Goal: Check status: Check status

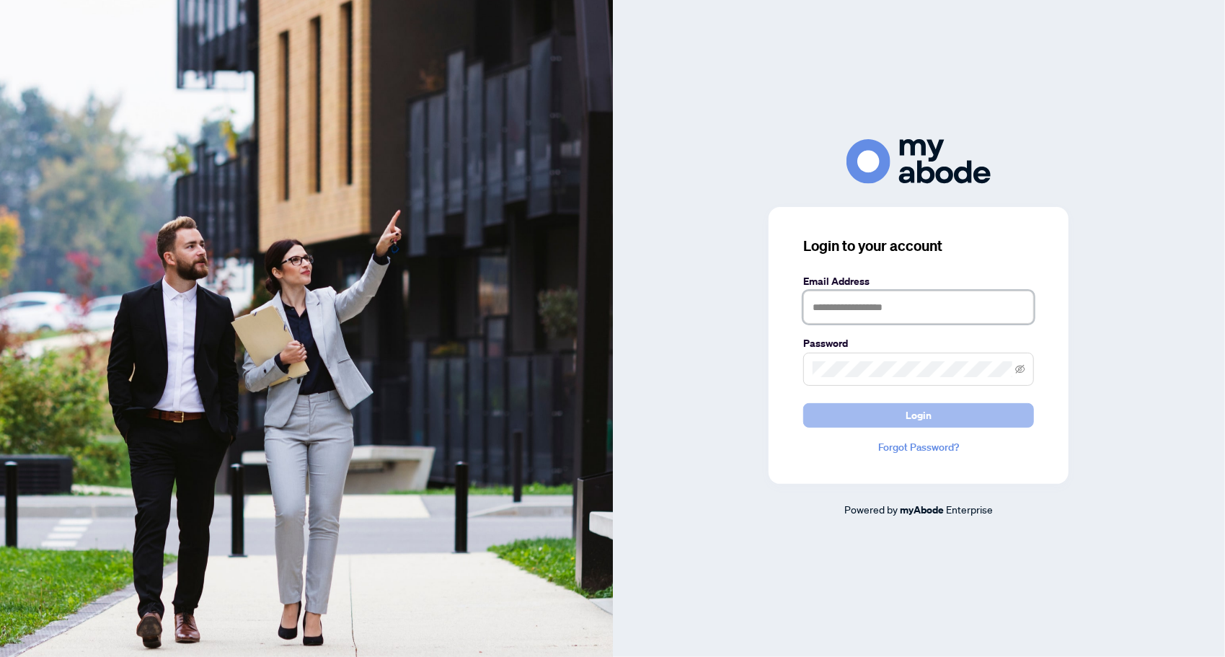
type input "**********"
click at [878, 415] on button "Login" at bounding box center [918, 415] width 231 height 25
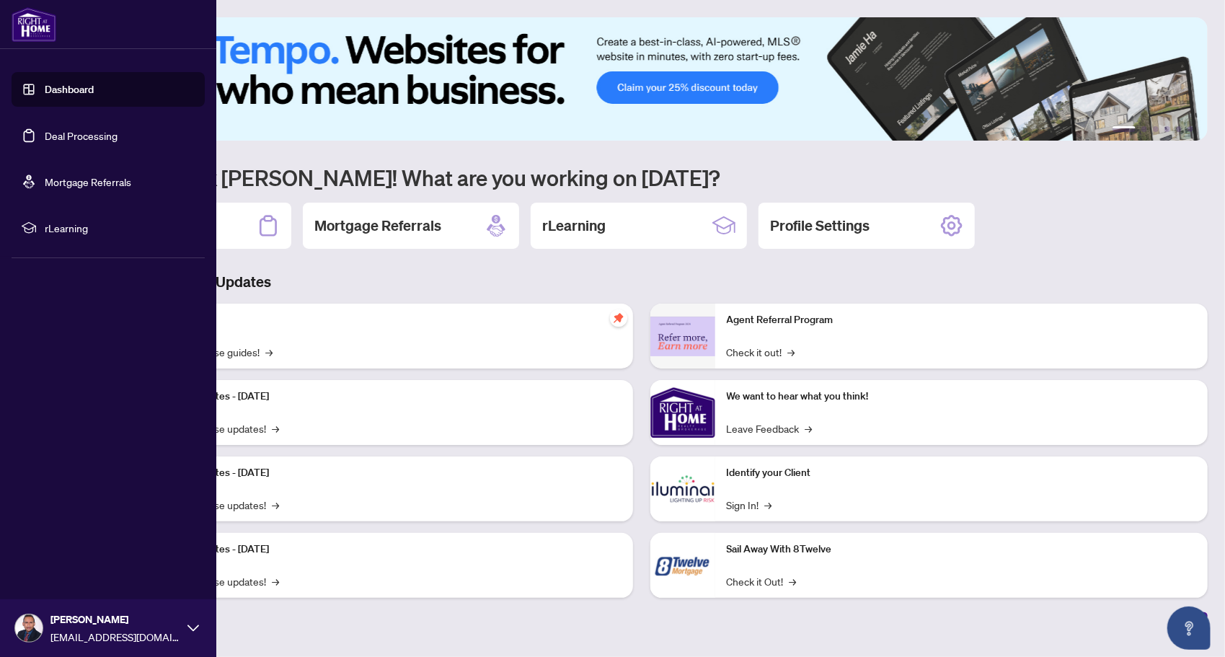
click at [53, 142] on link "Deal Processing" at bounding box center [81, 135] width 73 height 13
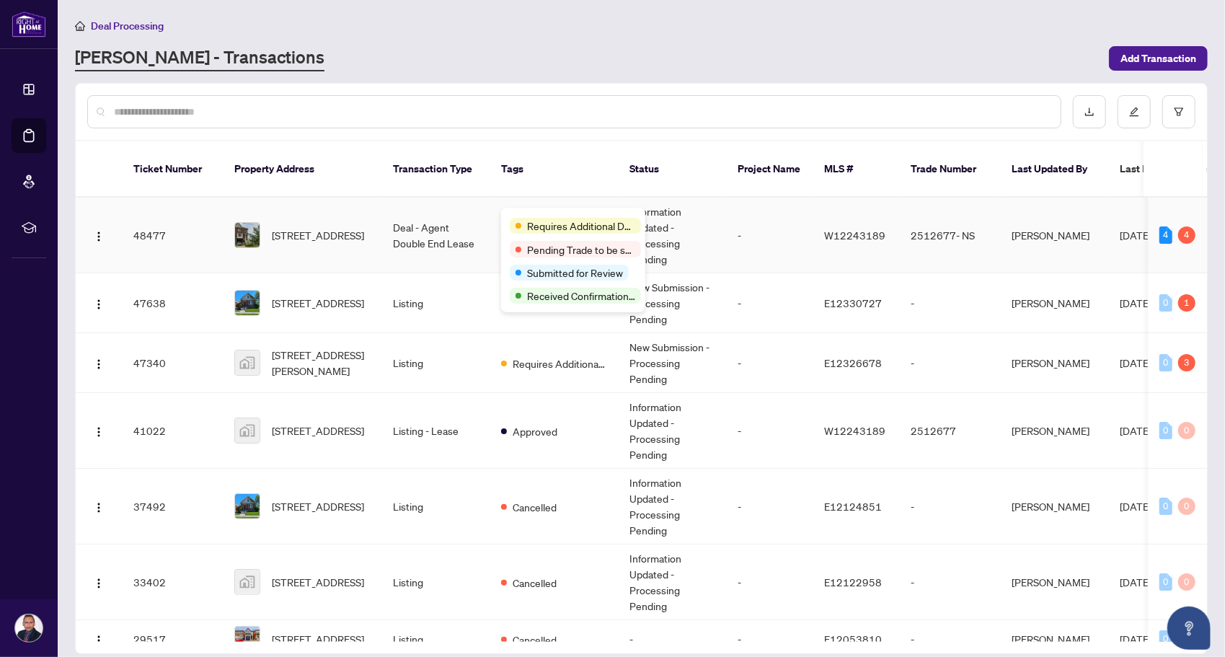
click at [531, 218] on div "Requires Additional Docs" at bounding box center [573, 224] width 127 height 17
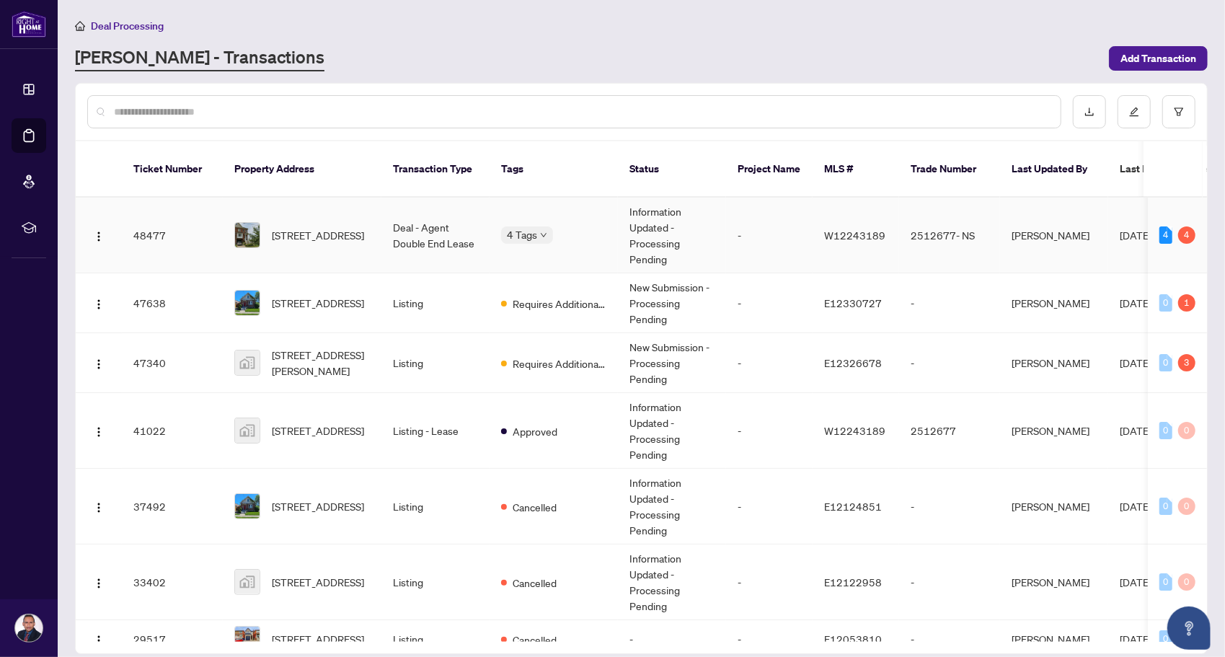
click at [696, 219] on td "Information Updated - Processing Pending" at bounding box center [672, 236] width 108 height 76
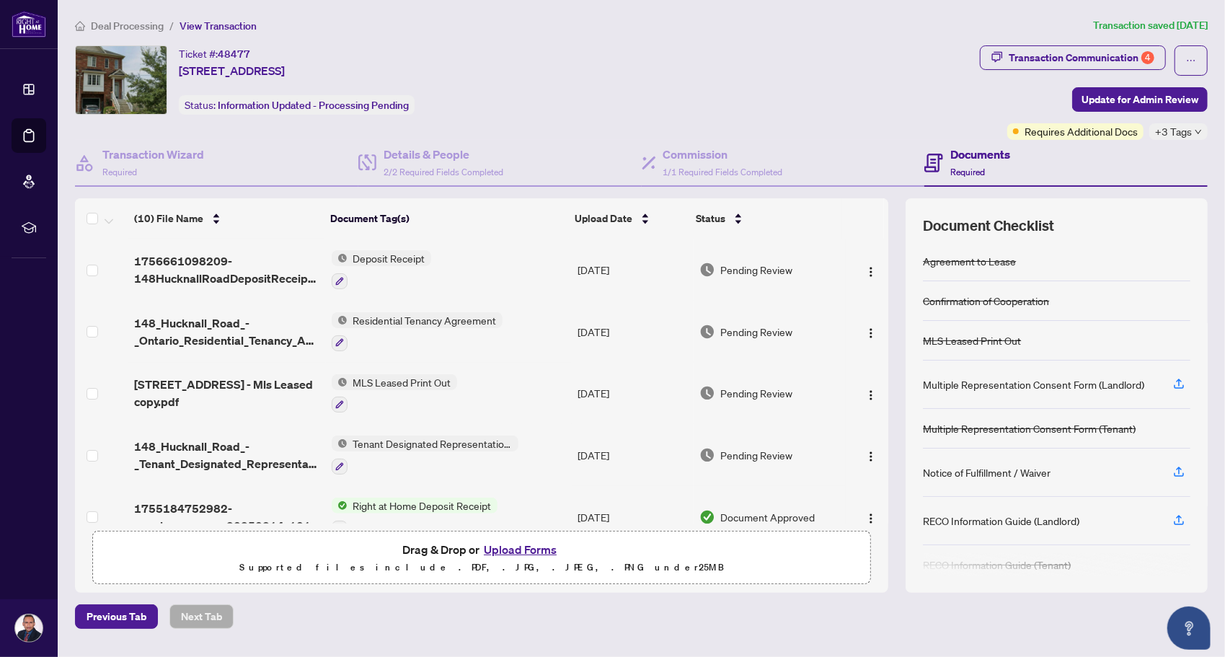
click at [1067, 143] on div "Documents Required" at bounding box center [1065, 163] width 283 height 47
click at [1073, 136] on span "Requires Additional Docs" at bounding box center [1080, 131] width 113 height 16
click at [1078, 61] on div "Transaction Communication 4" at bounding box center [1082, 57] width 146 height 23
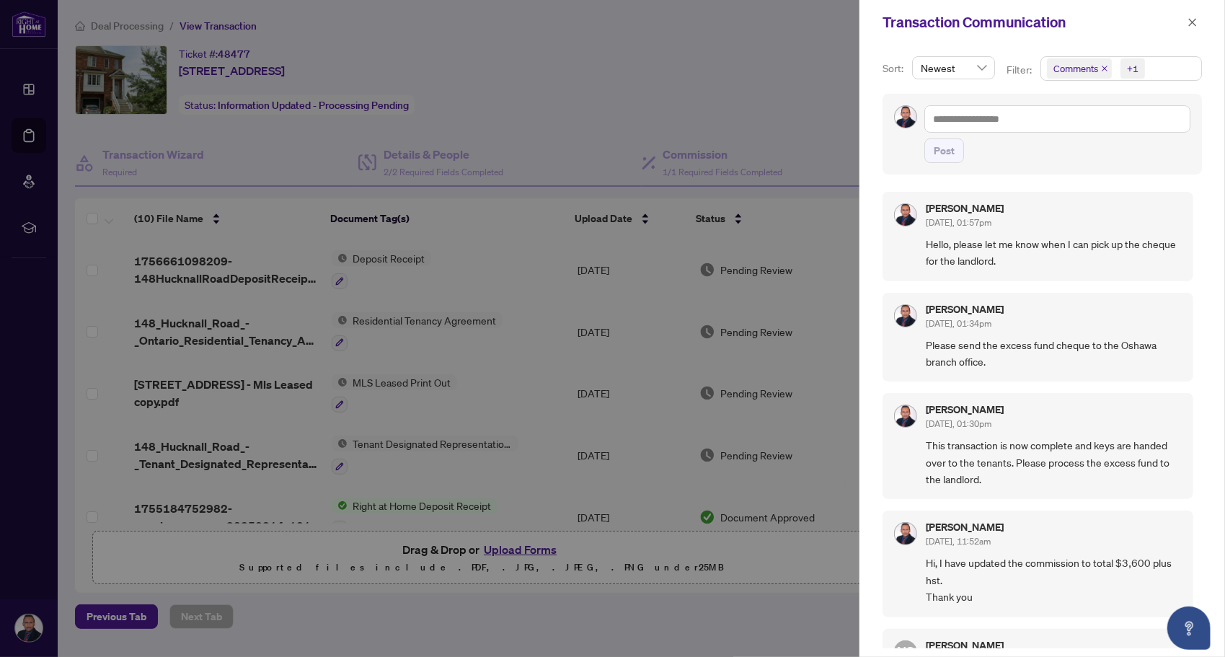
click at [568, 112] on div at bounding box center [612, 328] width 1225 height 657
click at [1192, 21] on icon "close" at bounding box center [1192, 22] width 10 height 10
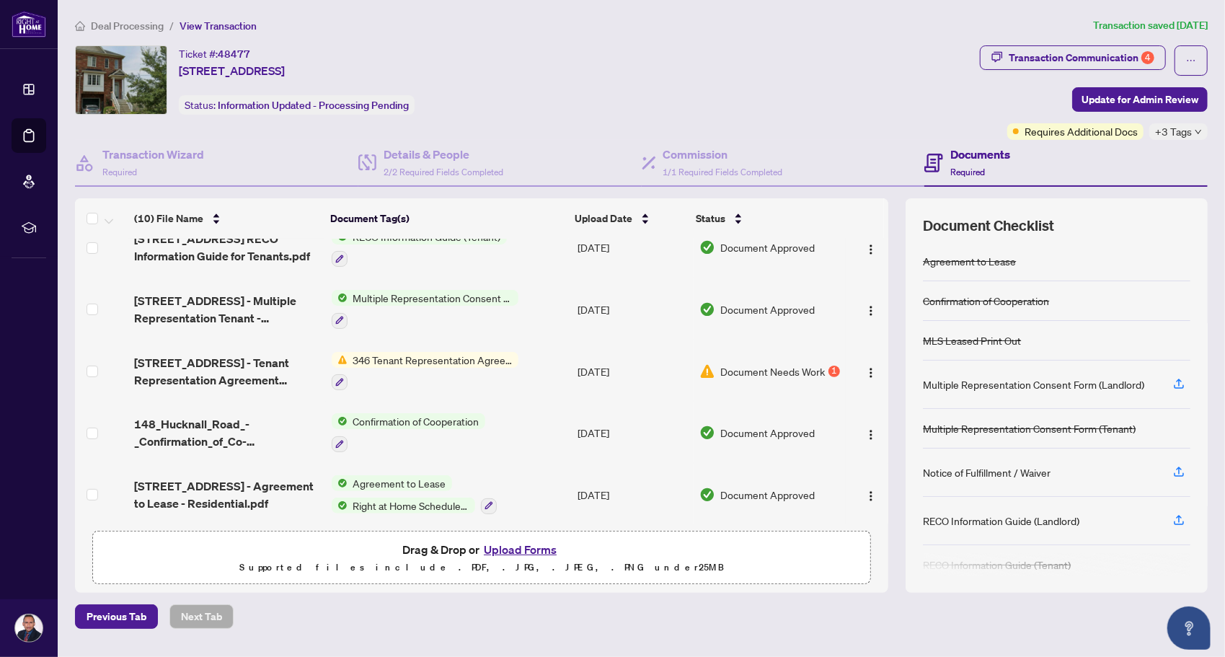
scroll to position [333, 0]
